Goal: Check status: Check status

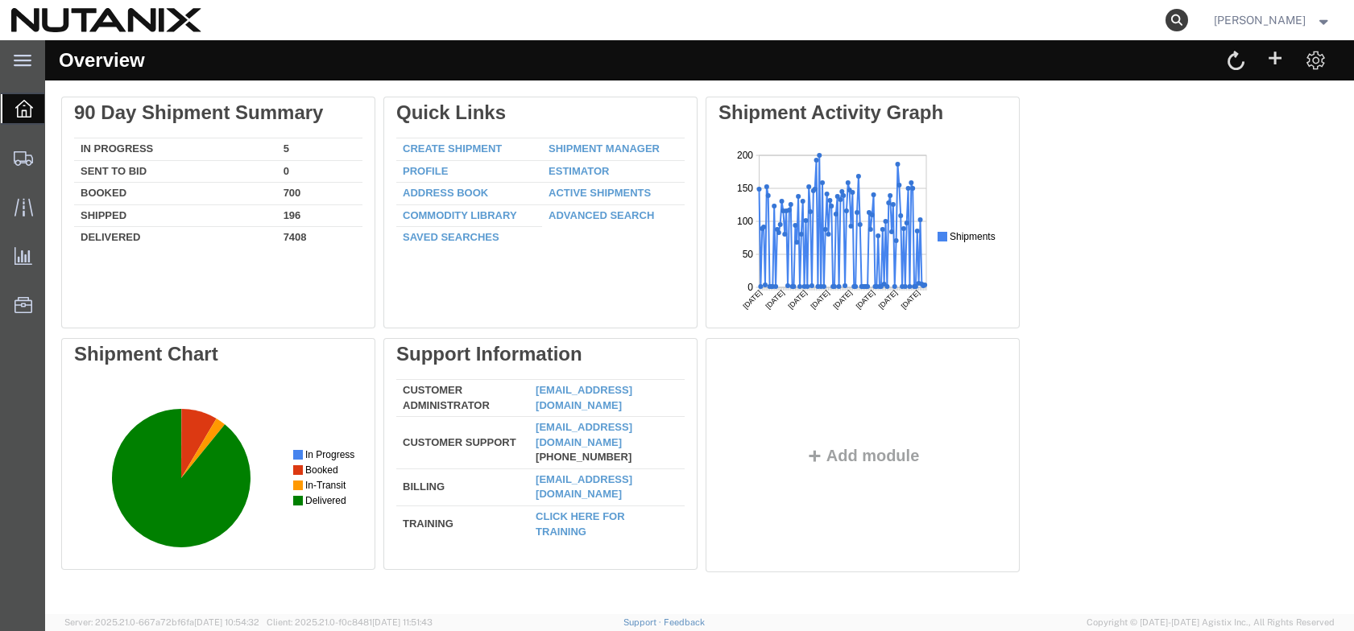
click at [1188, 22] on icon at bounding box center [1176, 20] width 23 height 23
paste input "57112796"
type input "57112796"
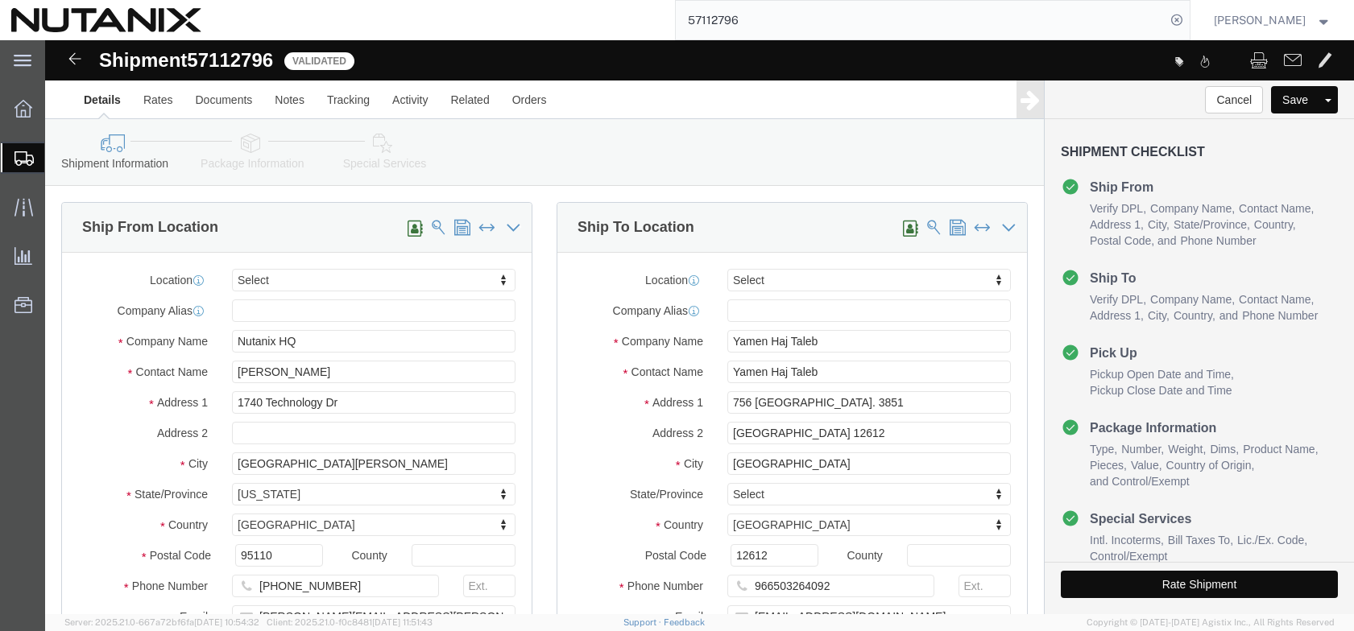
select select
